Goal: Register for event/course

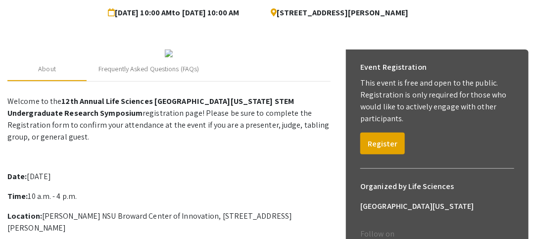
scroll to position [105, 0]
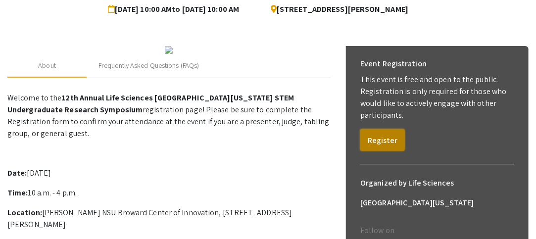
click at [388, 142] on button "Register" at bounding box center [382, 140] width 45 height 22
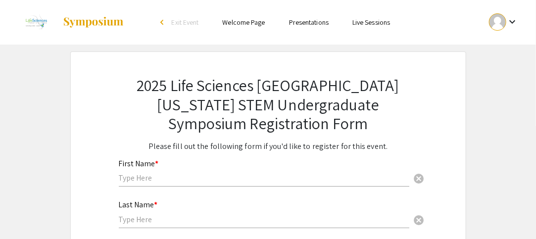
scroll to position [264, 0]
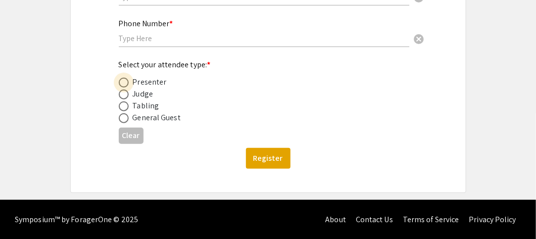
click at [120, 84] on span at bounding box center [124, 83] width 10 height 10
click at [120, 84] on input "radio" at bounding box center [124, 83] width 10 height 10
radio input "true"
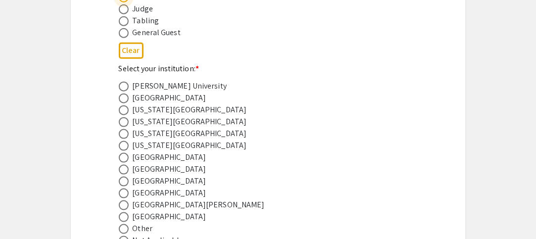
scroll to position [350, 0]
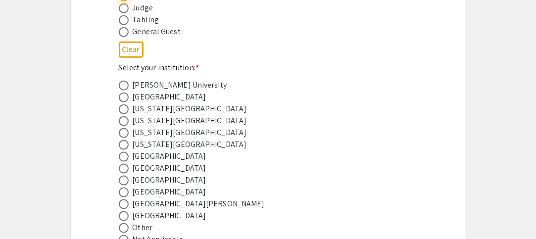
click at [125, 183] on span at bounding box center [124, 181] width 10 height 10
click at [125, 183] on input "radio" at bounding box center [124, 181] width 10 height 10
radio input "true"
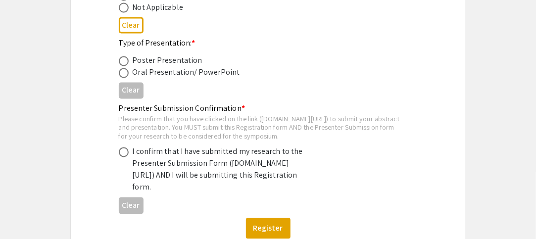
scroll to position [628, 0]
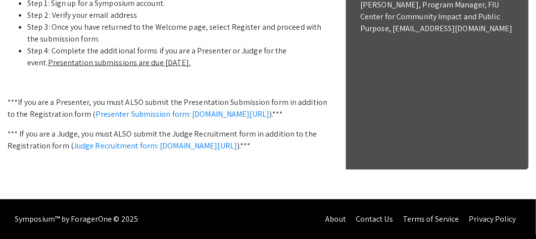
scroll to position [465, 0]
click at [127, 119] on link "Presenter Submission form: [DOMAIN_NAME][URL]" at bounding box center [182, 114] width 174 height 10
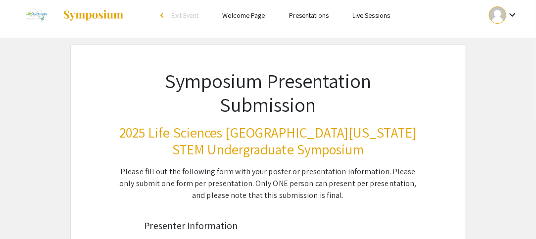
scroll to position [8, 0]
